Goal: Information Seeking & Learning: Find specific page/section

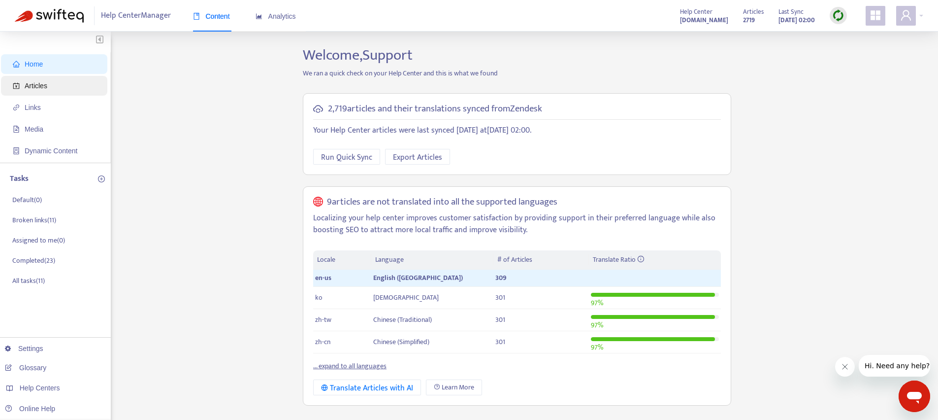
click at [44, 85] on span "Articles" at bounding box center [36, 86] width 23 height 8
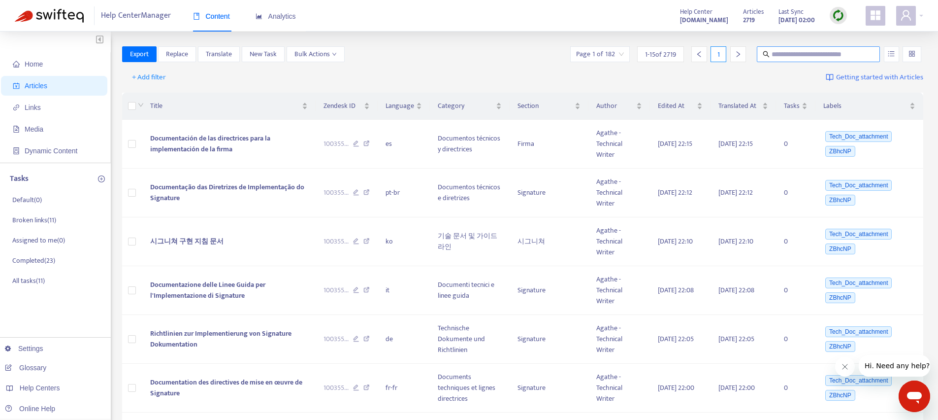
click at [792, 49] on input "text" at bounding box center [819, 54] width 95 height 11
paste input "**********"
type input "**********"
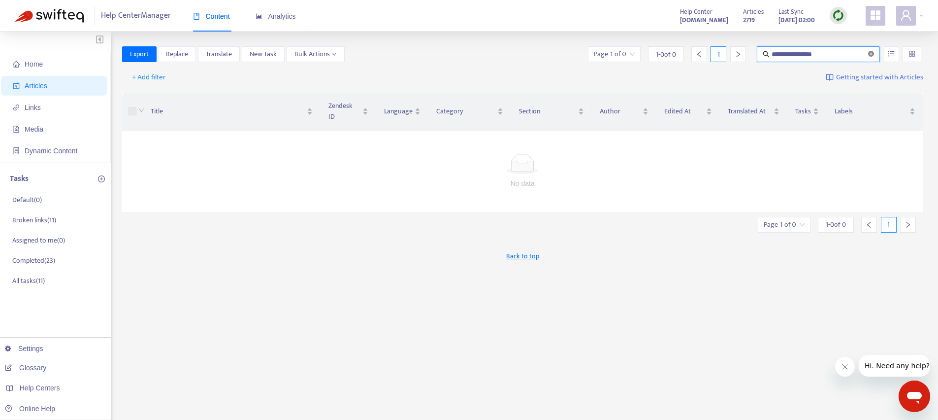
click at [874, 53] on icon "close-circle" at bounding box center [871, 54] width 6 height 6
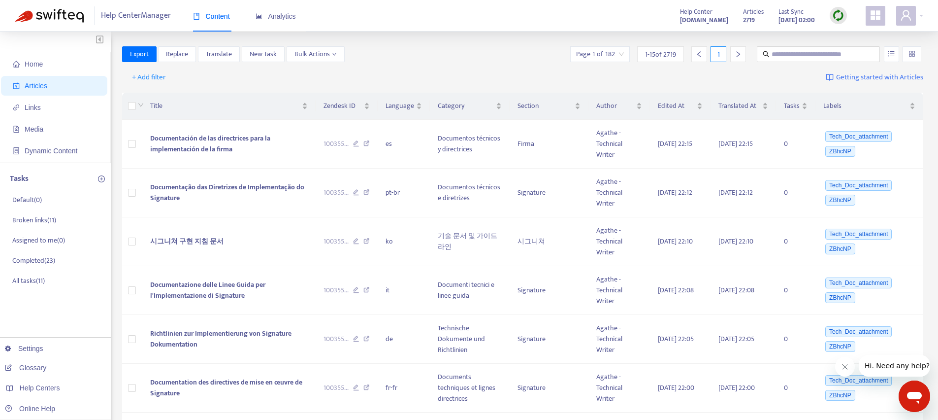
click at [874, 17] on icon "appstore" at bounding box center [876, 15] width 10 height 10
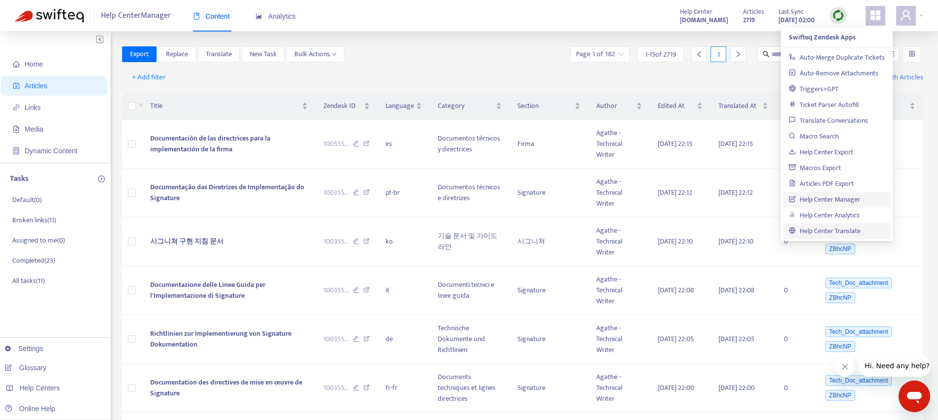
click at [819, 230] on link "Help Center Translate" at bounding box center [825, 230] width 72 height 11
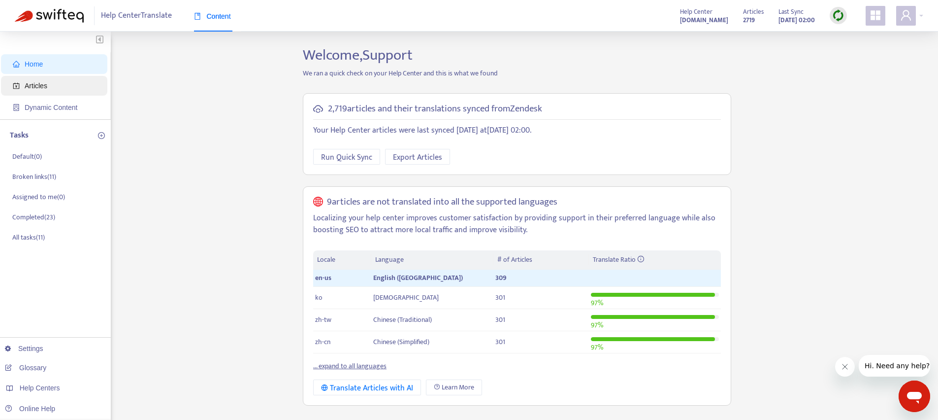
click at [58, 86] on span "Articles" at bounding box center [56, 86] width 87 height 20
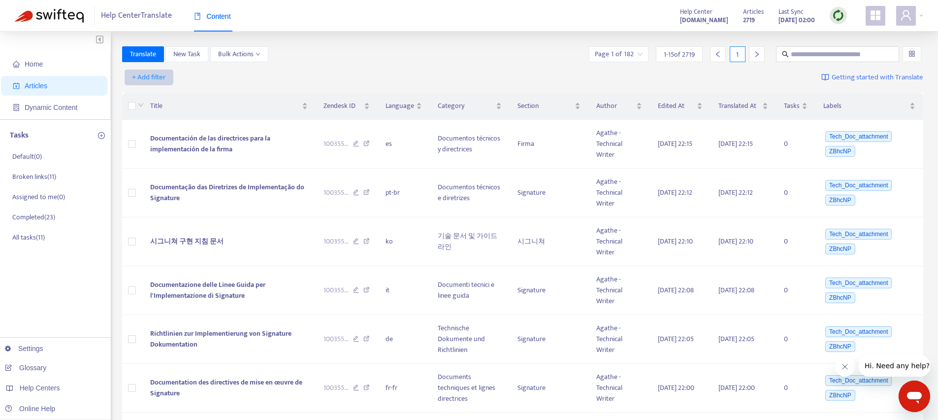
click at [150, 73] on span "+ Add filter" at bounding box center [149, 77] width 34 height 12
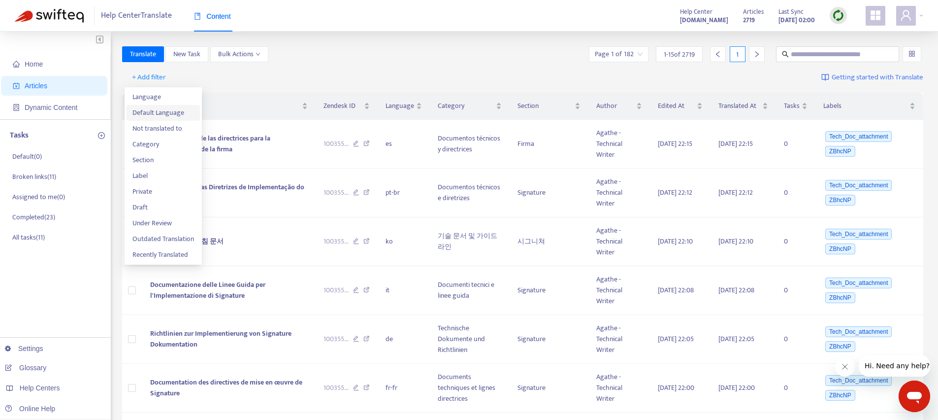
click at [173, 106] on li "Default Language" at bounding box center [163, 113] width 73 height 16
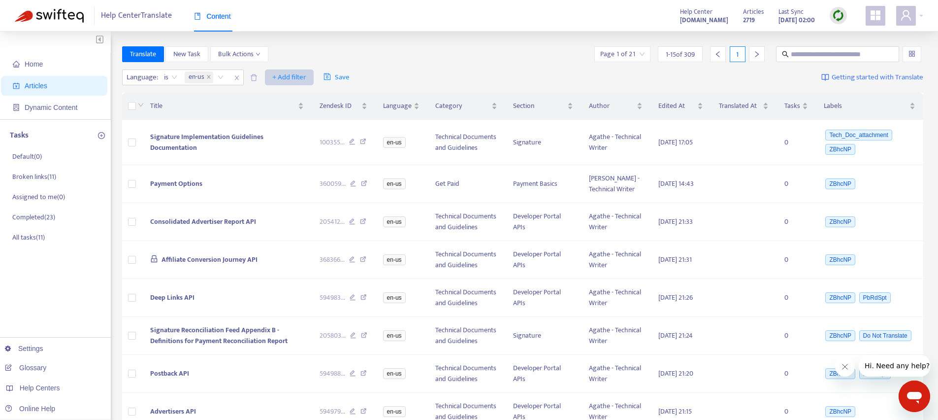
click at [300, 76] on span "+ Add filter" at bounding box center [289, 77] width 34 height 12
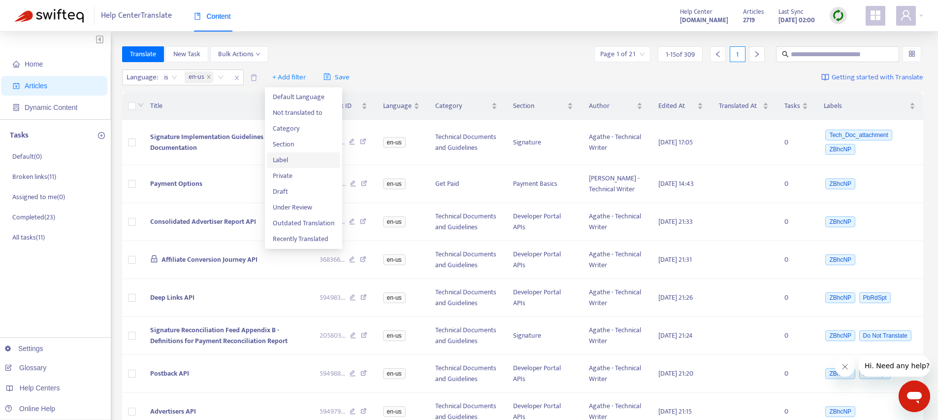
click at [294, 157] on span "Label" at bounding box center [304, 160] width 62 height 11
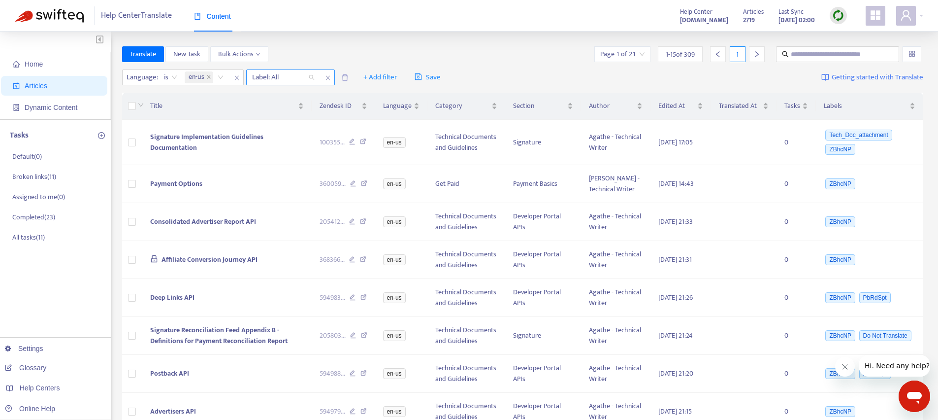
click at [306, 79] on div at bounding box center [279, 77] width 60 height 12
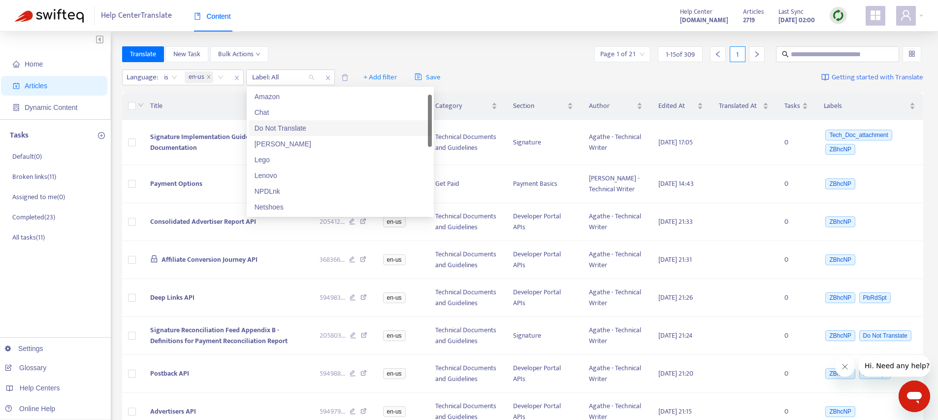
scroll to position [16, 0]
click at [312, 120] on div "Keyur" at bounding box center [340, 128] width 183 height 16
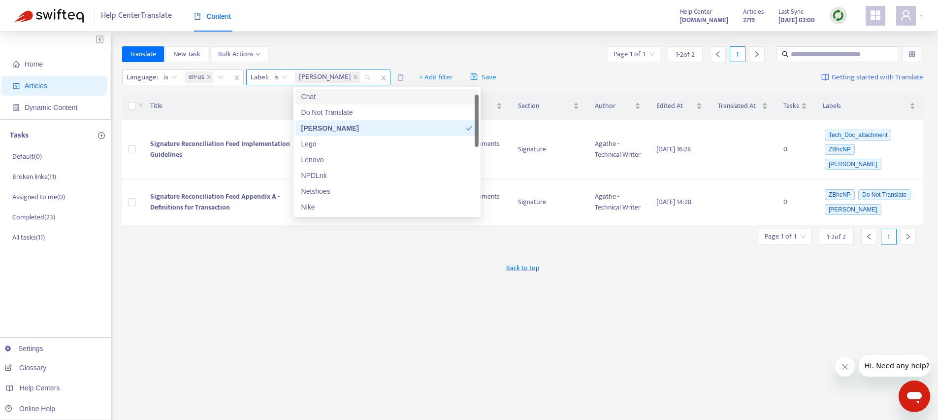
click at [282, 74] on span "is" at bounding box center [280, 77] width 13 height 15
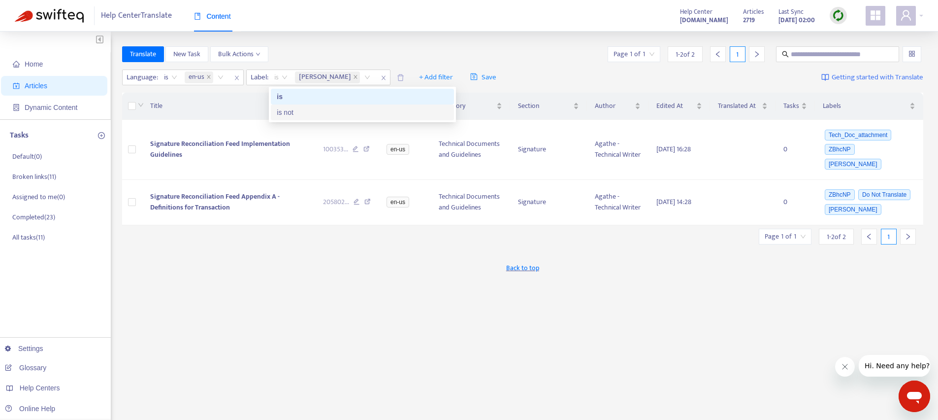
click at [287, 117] on div "is not" at bounding box center [362, 112] width 171 height 11
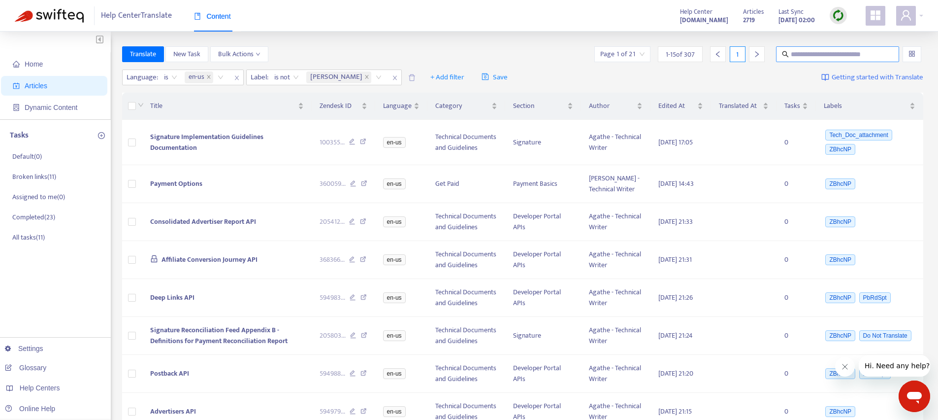
click at [804, 54] on input "text" at bounding box center [838, 54] width 95 height 11
type input "**********"
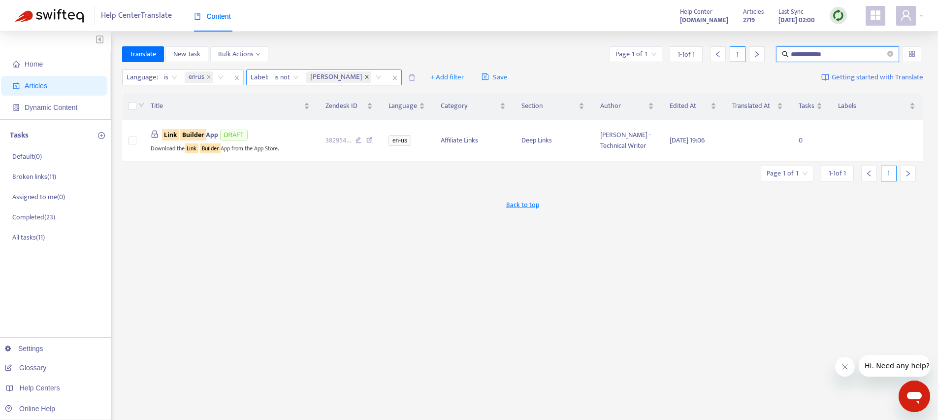
click at [364, 76] on icon "close" at bounding box center [366, 76] width 5 height 5
click at [284, 78] on div at bounding box center [279, 77] width 60 height 12
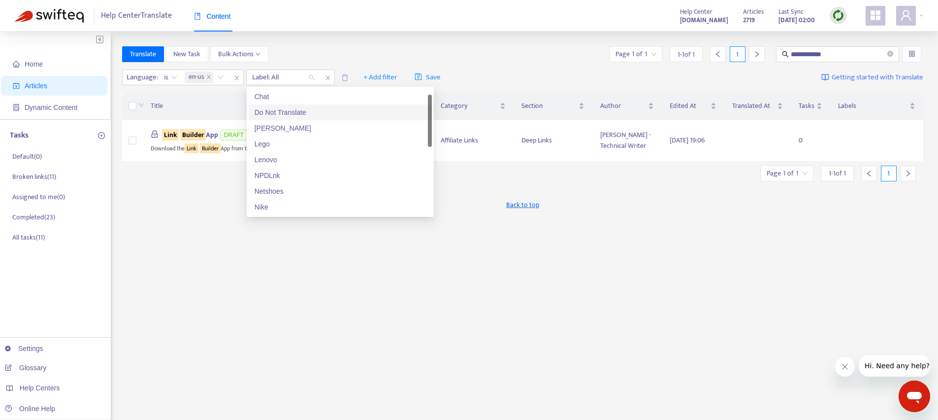
click at [288, 111] on div "Do Not Translate" at bounding box center [340, 112] width 171 height 11
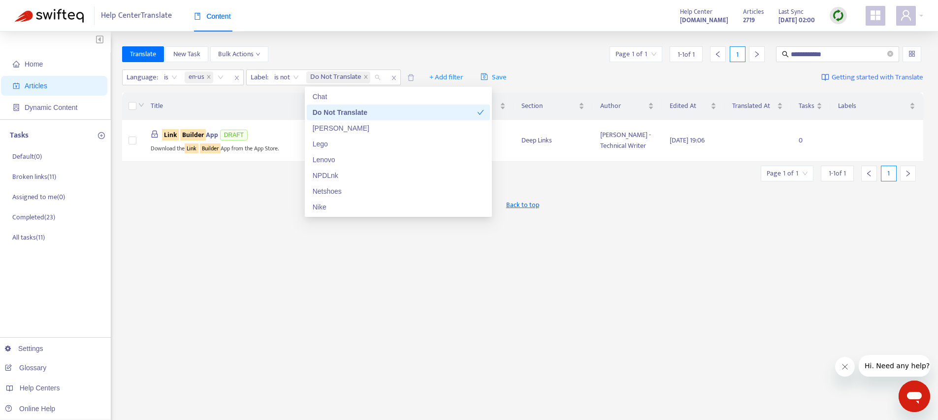
click at [340, 33] on div "**********" at bounding box center [469, 327] width 938 height 591
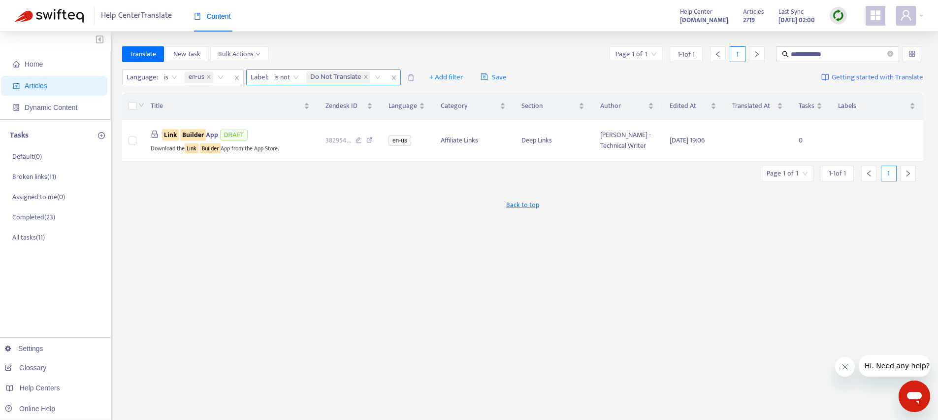
click at [396, 78] on icon "close" at bounding box center [394, 78] width 6 height 6
click at [235, 79] on icon "close" at bounding box center [237, 78] width 6 height 6
click at [831, 54] on input "**********" at bounding box center [838, 54] width 95 height 11
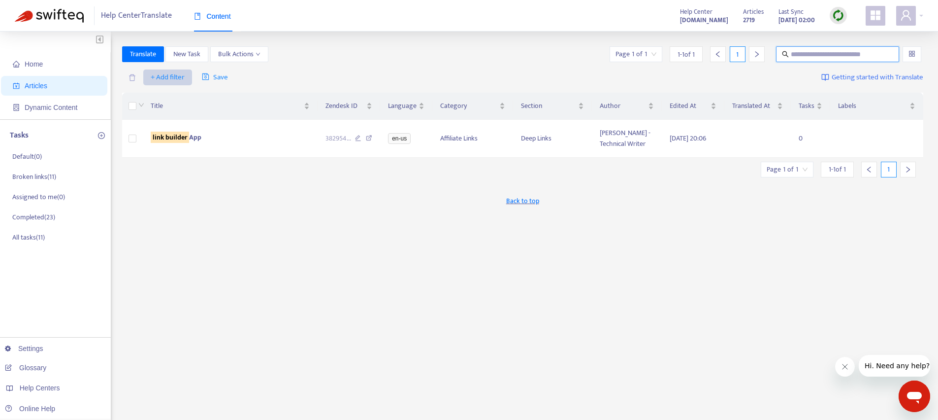
click at [164, 75] on span "+ Add filter" at bounding box center [168, 77] width 34 height 12
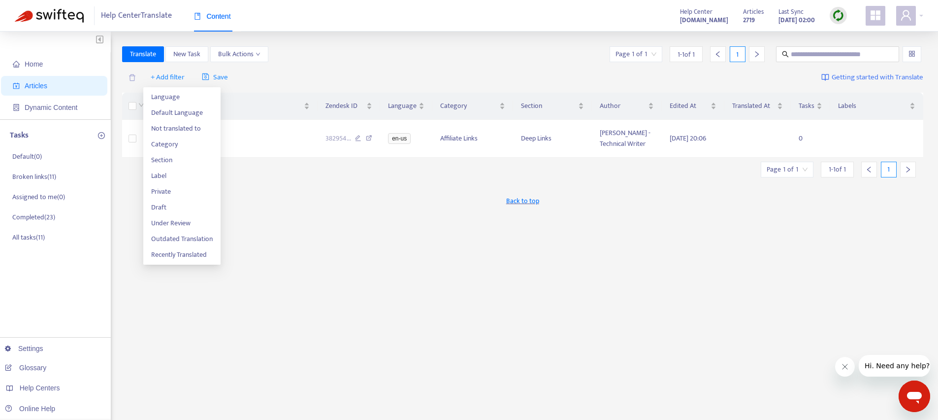
click at [442, 47] on div "Translate New Task Bulk Actions Page 1 of 1 1 - 1 of 1 1" at bounding box center [523, 54] width 802 height 16
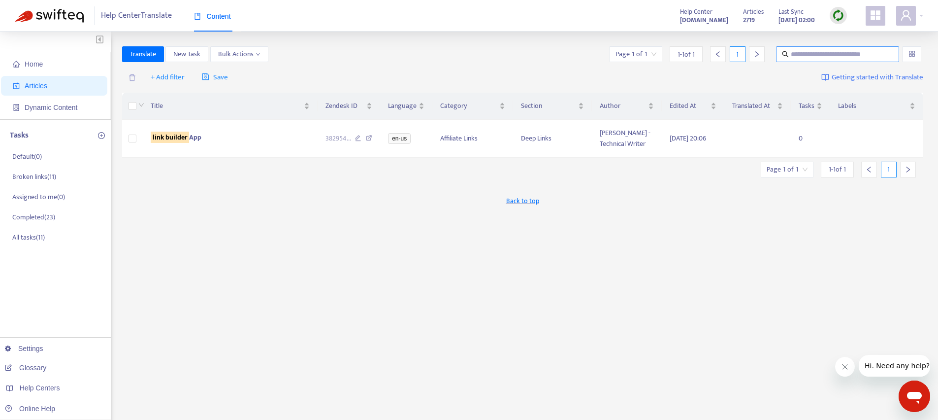
click at [821, 61] on span at bounding box center [837, 54] width 123 height 16
click at [819, 56] on input "text" at bounding box center [838, 54] width 95 height 11
paste input "**********"
type input "**********"
click at [891, 56] on icon "close-circle" at bounding box center [890, 54] width 6 height 6
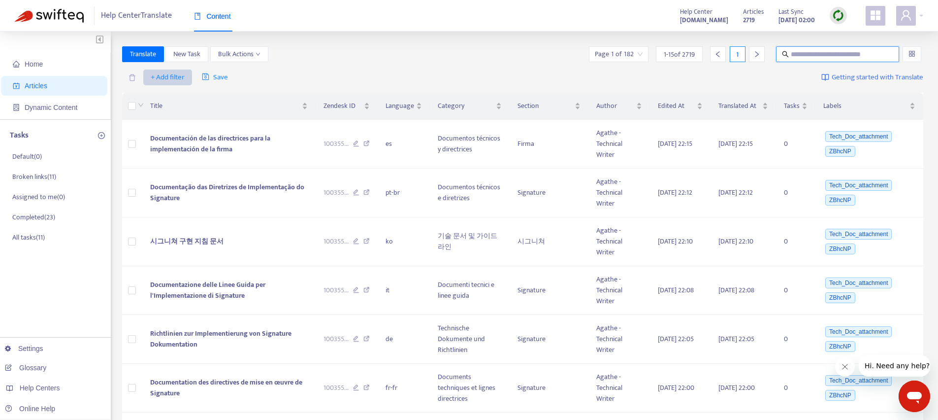
click at [165, 75] on span "+ Add filter" at bounding box center [168, 77] width 34 height 12
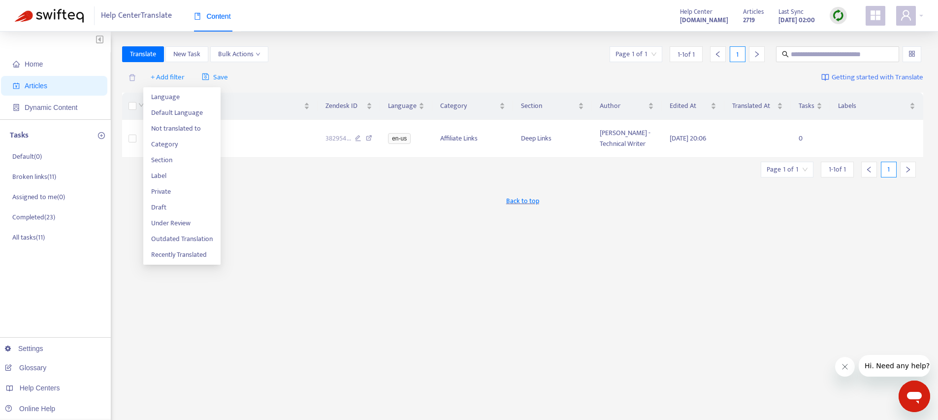
click at [385, 32] on div "Home Articles Dynamic Content Tasks Default ( 0 ) Broken links ( 11 ) Assigned …" at bounding box center [469, 327] width 938 height 591
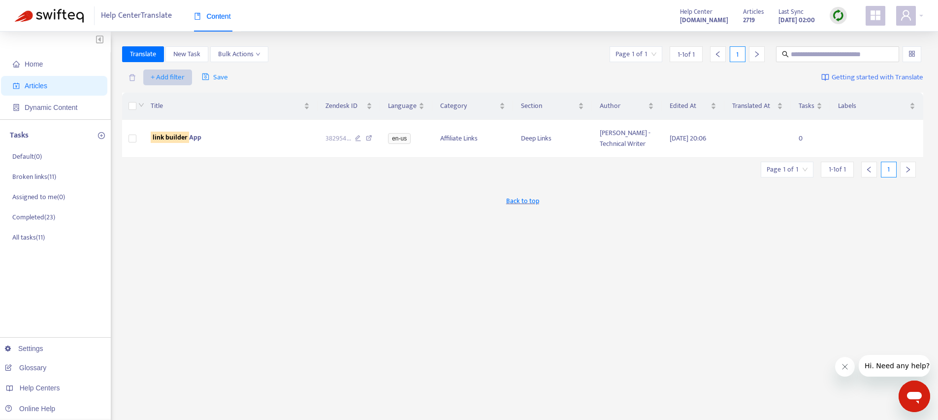
click at [173, 75] on span "+ Add filter" at bounding box center [168, 77] width 34 height 12
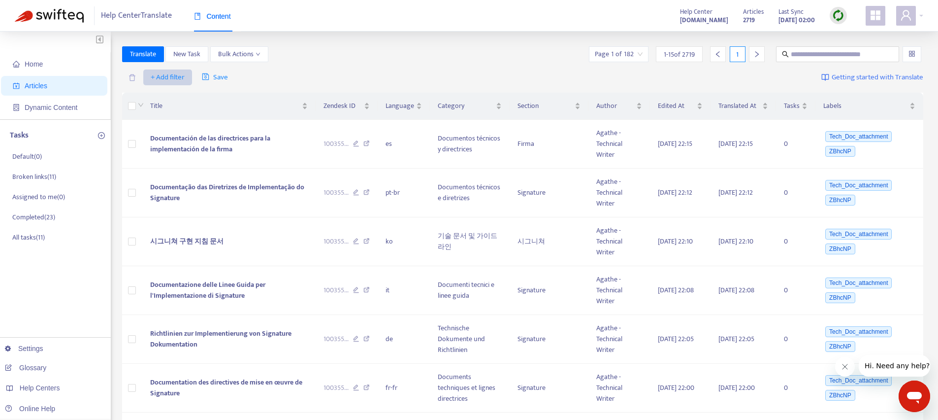
click at [171, 80] on span "+ Add filter" at bounding box center [168, 77] width 34 height 12
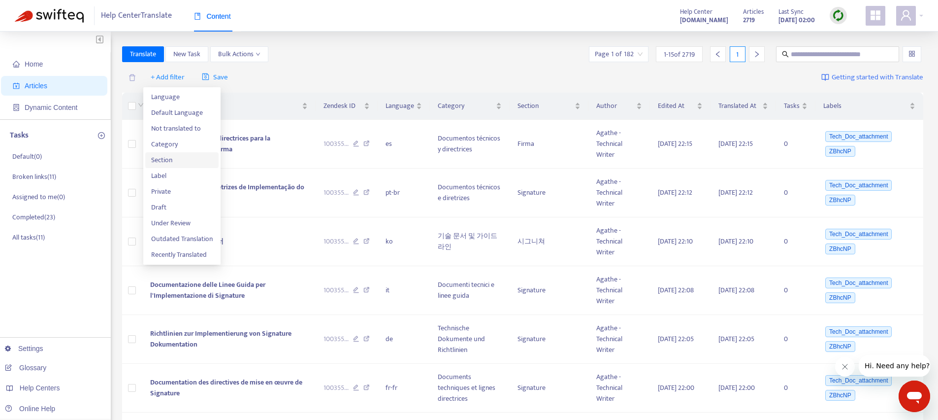
click at [179, 161] on span "Section" at bounding box center [182, 160] width 62 height 11
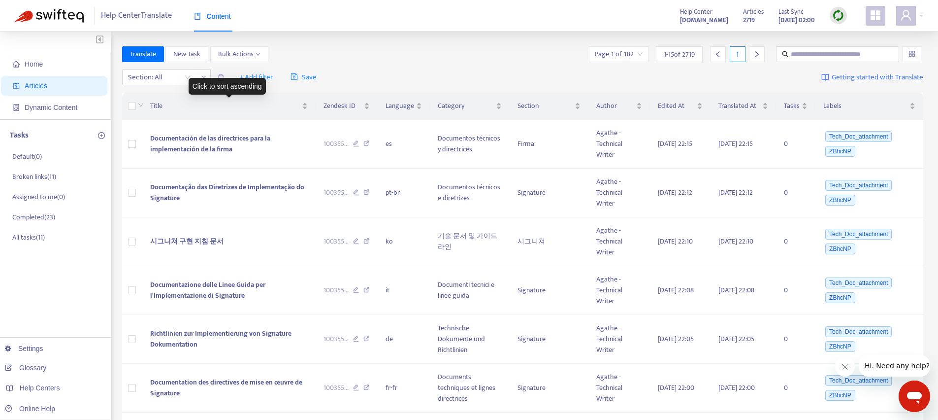
click at [255, 81] on div "Click to sort ascending" at bounding box center [227, 86] width 77 height 17
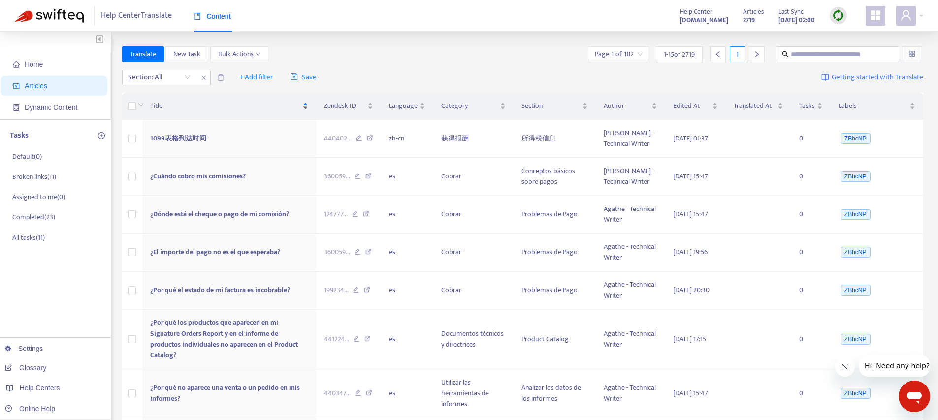
click at [173, 111] on div "Title" at bounding box center [229, 105] width 159 height 11
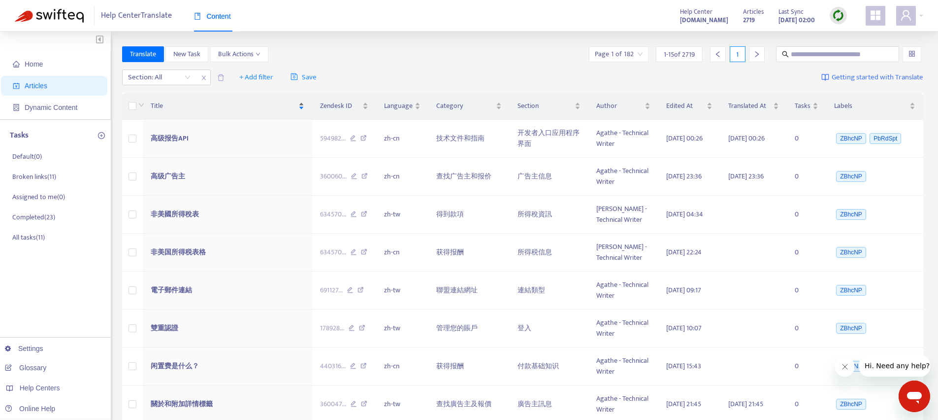
click at [180, 104] on span "Title" at bounding box center [224, 105] width 146 height 11
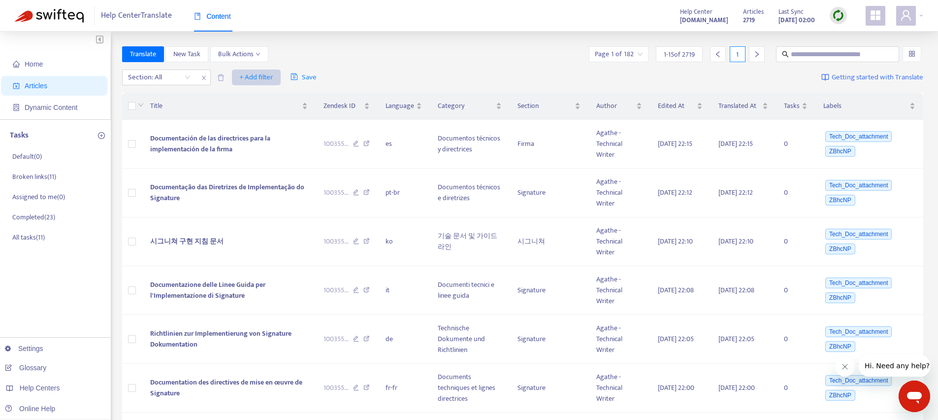
click at [245, 73] on span "+ Add filter" at bounding box center [256, 77] width 34 height 12
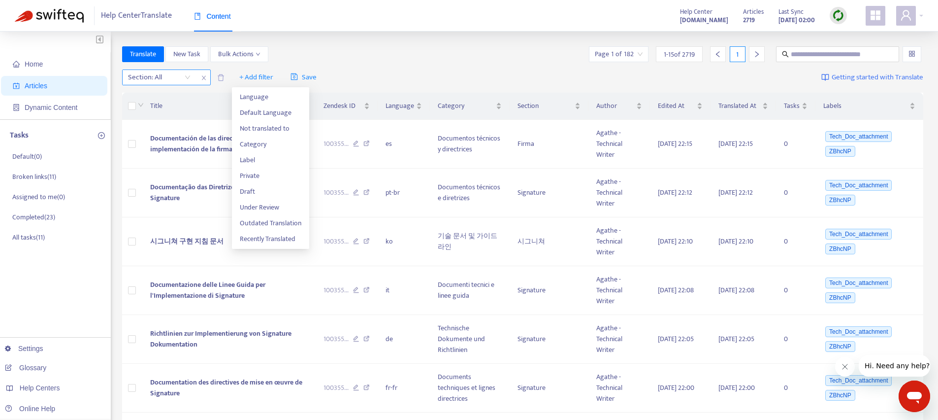
click at [157, 77] on div at bounding box center [155, 77] width 60 height 12
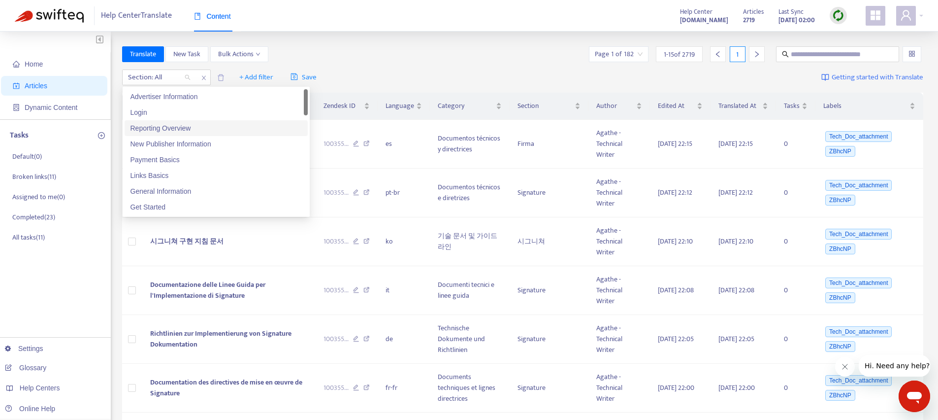
scroll to position [16, 0]
type input "****"
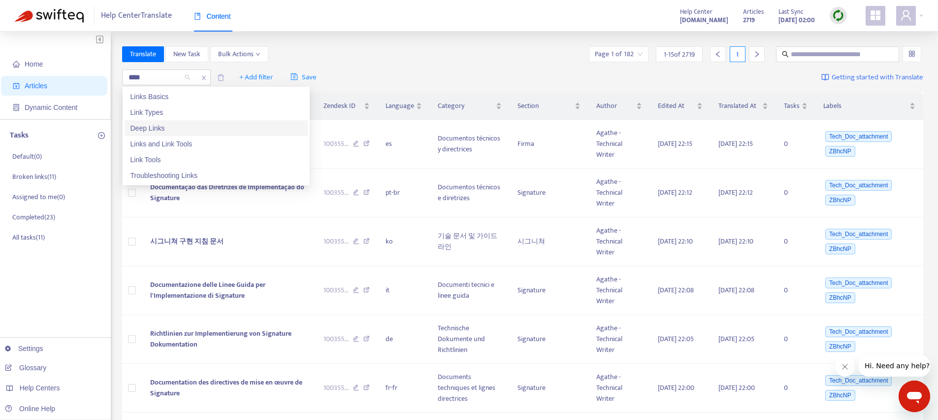
click at [183, 127] on div "Deep Links" at bounding box center [215, 128] width 171 height 11
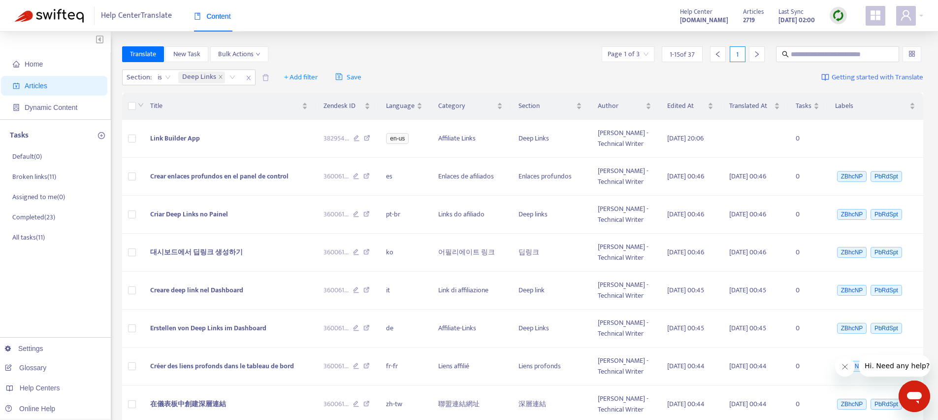
click at [406, 18] on div "Help Center Translate Content Help Center pubhelp.rakutenadvertising.com Articl…" at bounding box center [469, 16] width 938 height 32
click at [368, 138] on icon at bounding box center [367, 139] width 6 height 9
click at [809, 52] on input "text" at bounding box center [838, 54] width 95 height 11
type input "**********"
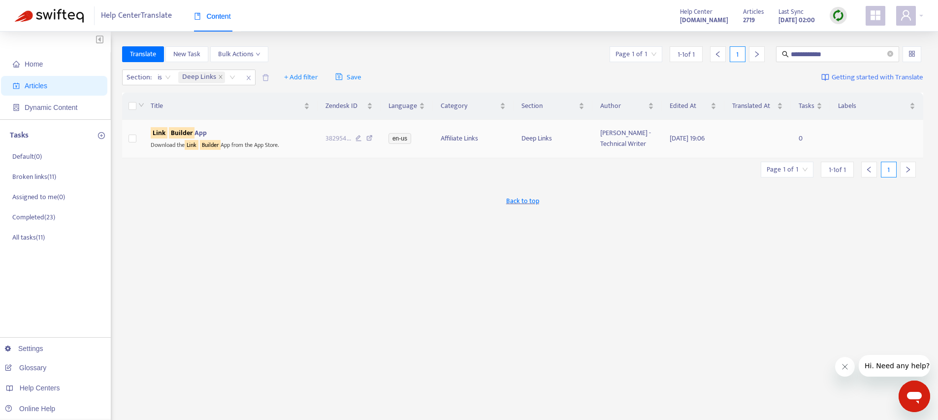
click at [236, 138] on div "Download the Link Builder App from the App Store." at bounding box center [231, 143] width 160 height 11
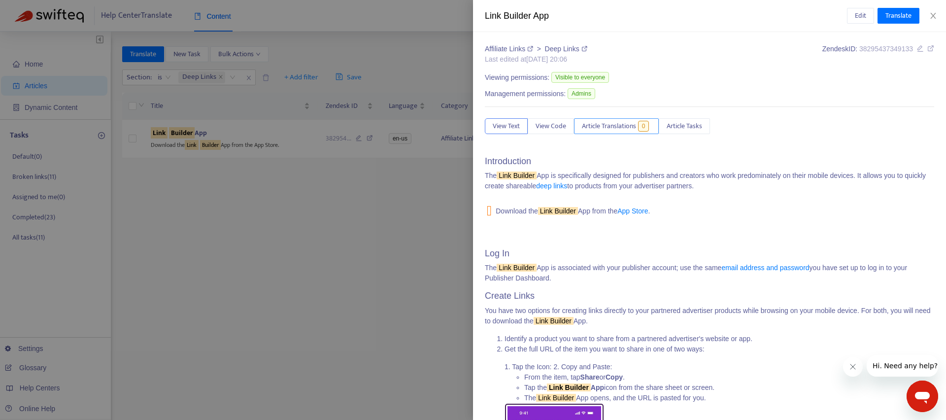
click at [623, 126] on span "Article Translations" at bounding box center [609, 126] width 54 height 11
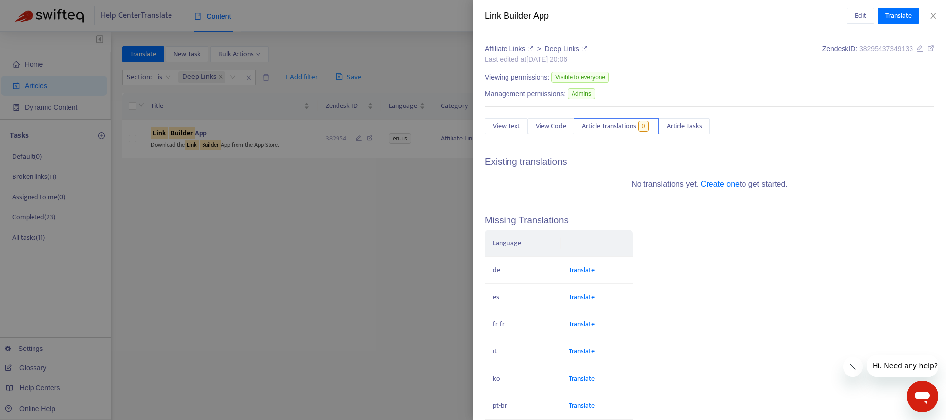
click at [230, 242] on div at bounding box center [473, 210] width 946 height 420
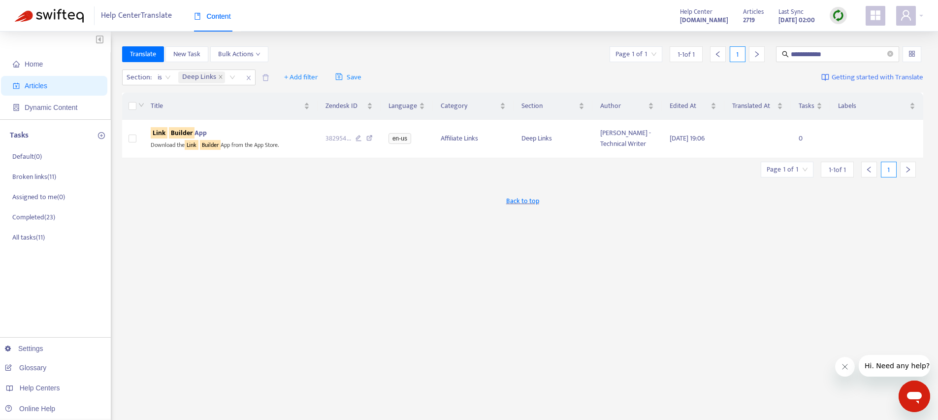
click at [58, 80] on span "Articles" at bounding box center [56, 86] width 87 height 20
